Goal: Transaction & Acquisition: Purchase product/service

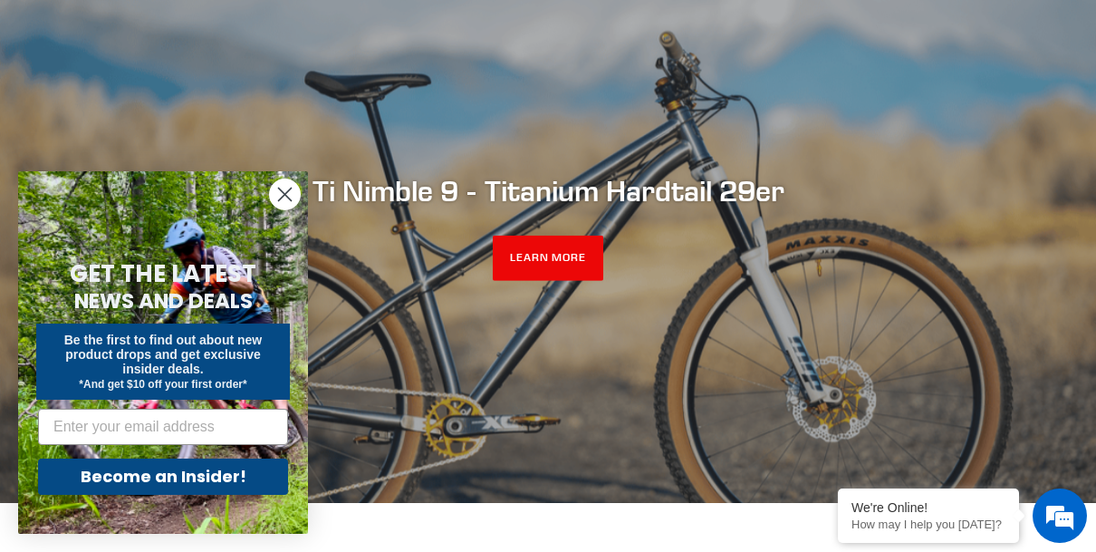
click at [282, 190] on icon "Close dialog" at bounding box center [285, 194] width 13 height 13
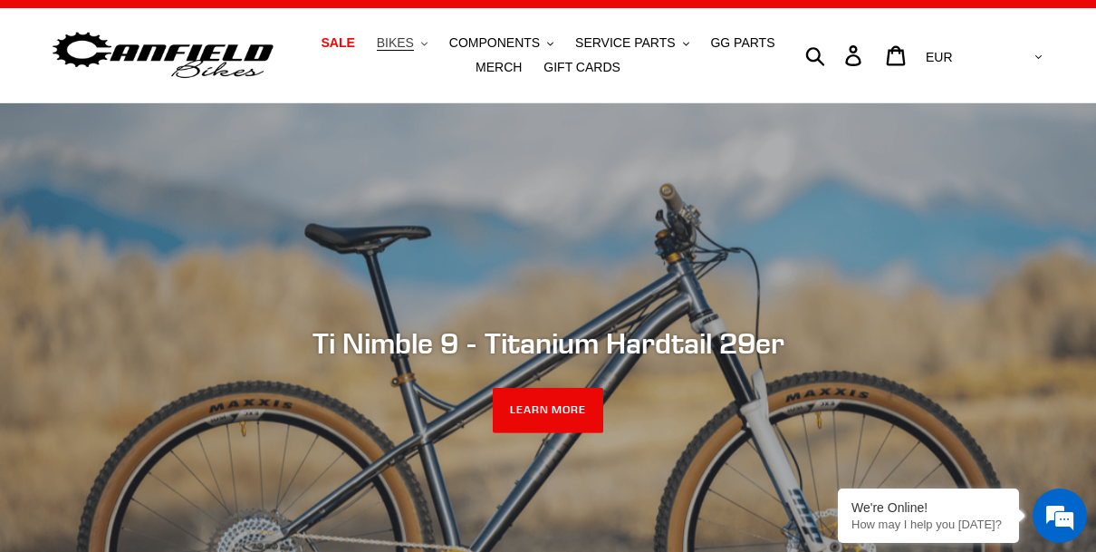
click at [407, 42] on span "BIKES" at bounding box center [395, 42] width 37 height 15
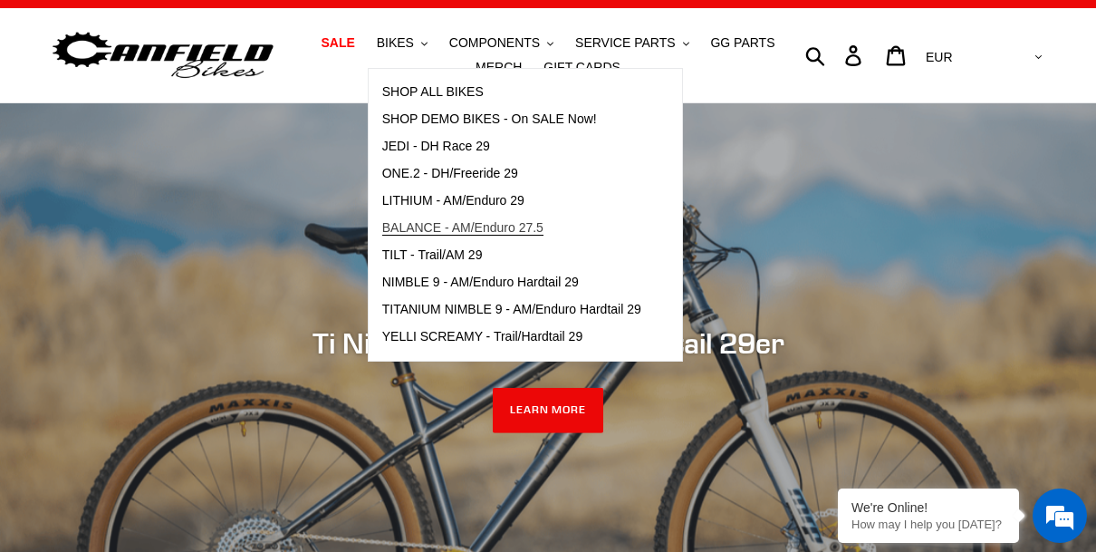
click at [420, 222] on span "BALANCE - AM/Enduro 27.5" at bounding box center [462, 227] width 161 height 15
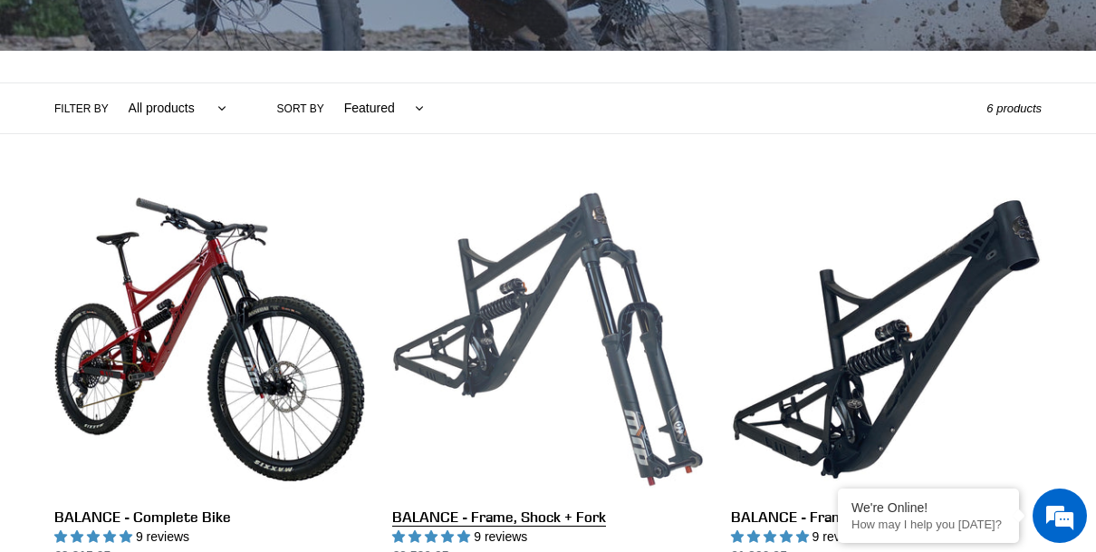
scroll to position [356, 0]
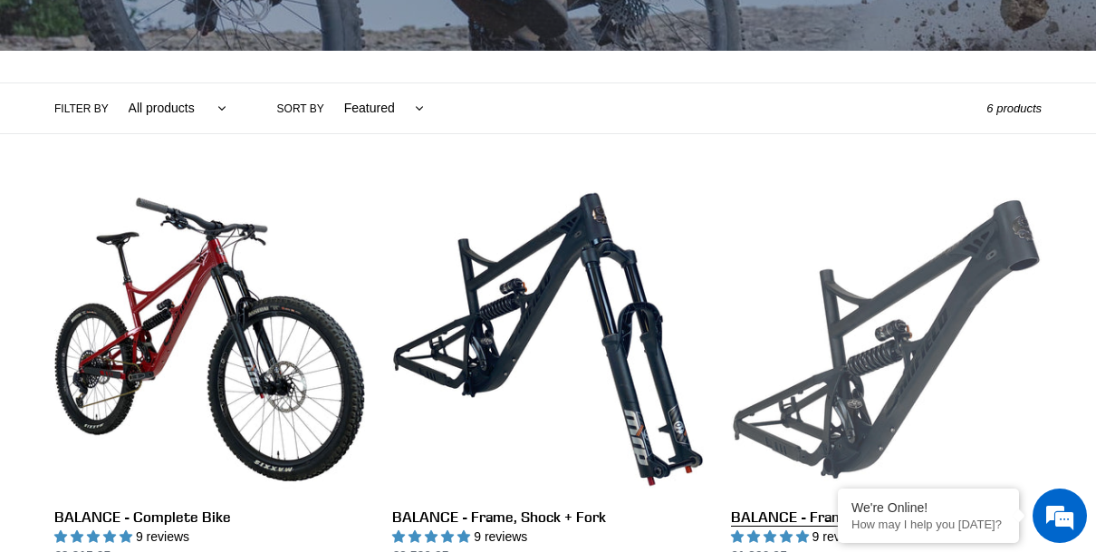
click at [854, 367] on link "BALANCE - Frameset" at bounding box center [886, 374] width 311 height 381
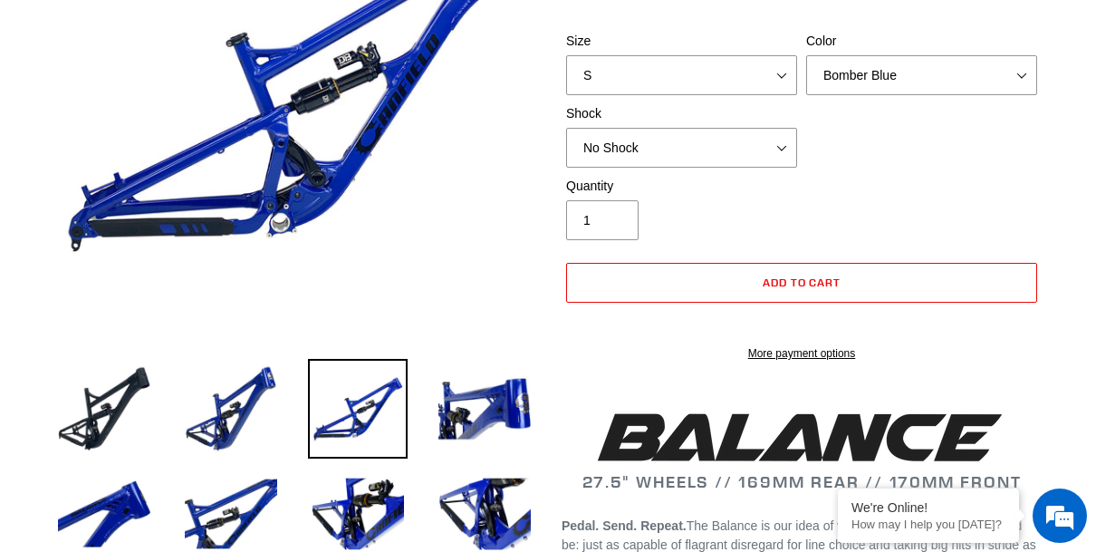
scroll to position [335, 0]
select select "highest-rating"
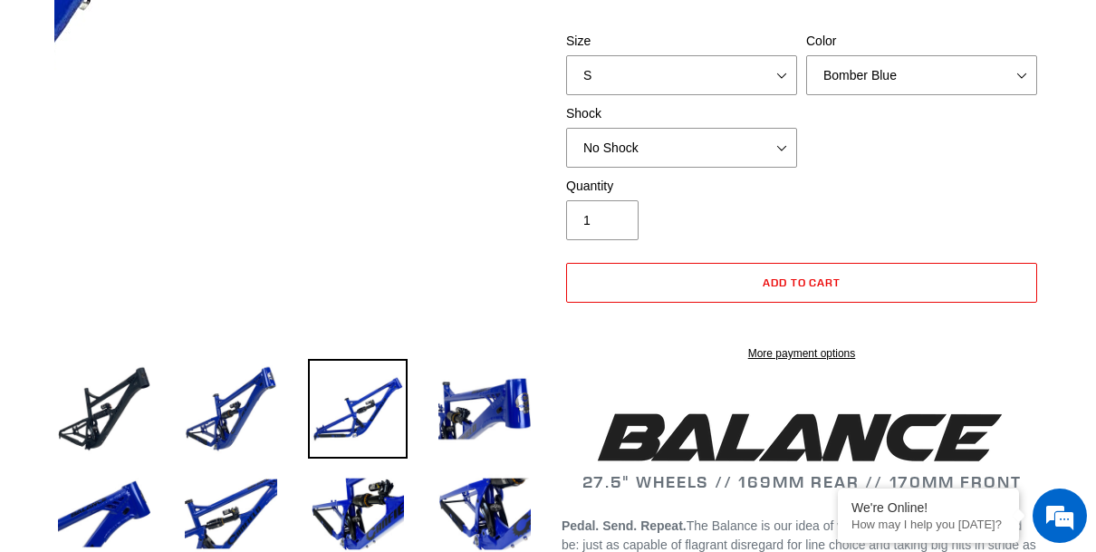
scroll to position [0, 0]
